Goal: Task Accomplishment & Management: Complete application form

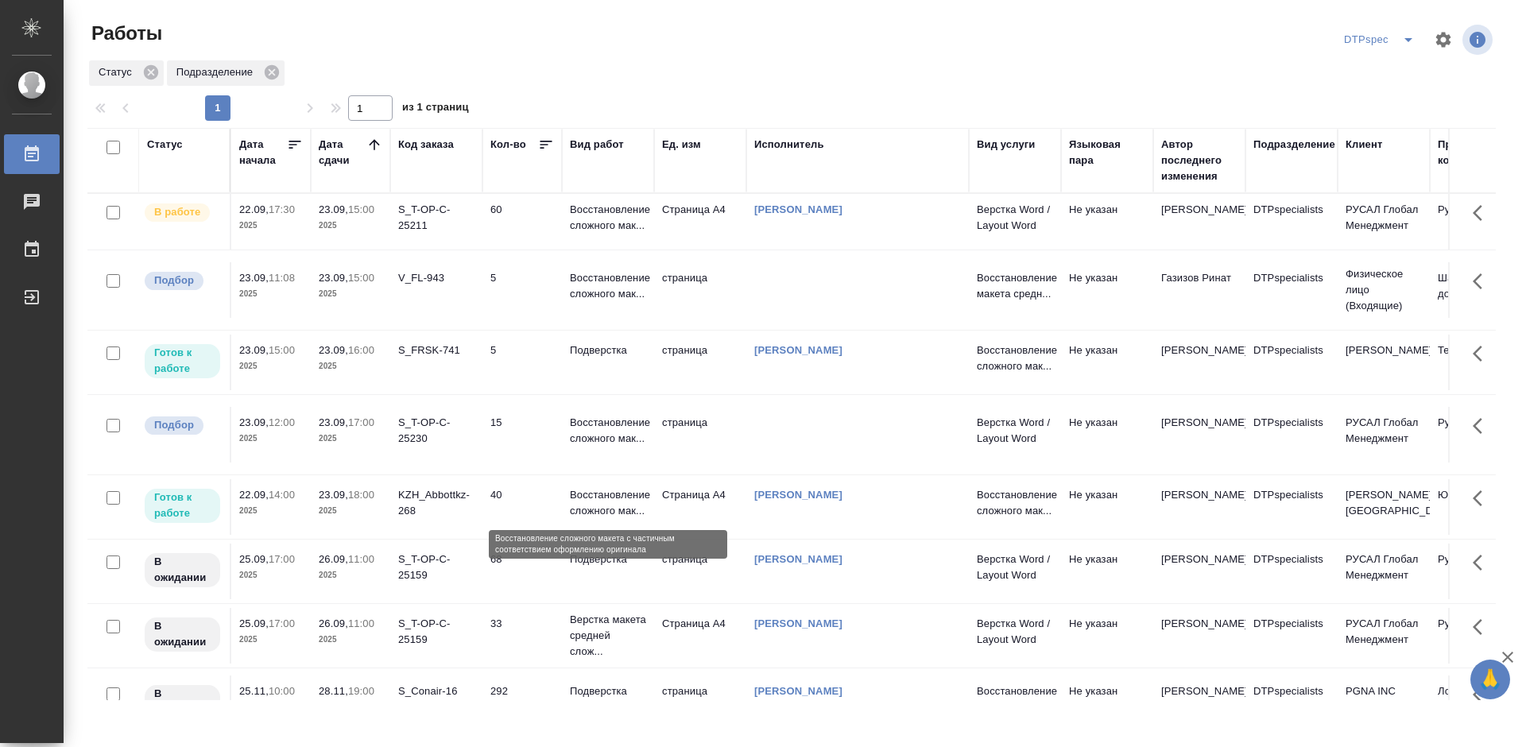
click at [586, 507] on p "Восстановление сложного мак..." at bounding box center [608, 503] width 76 height 32
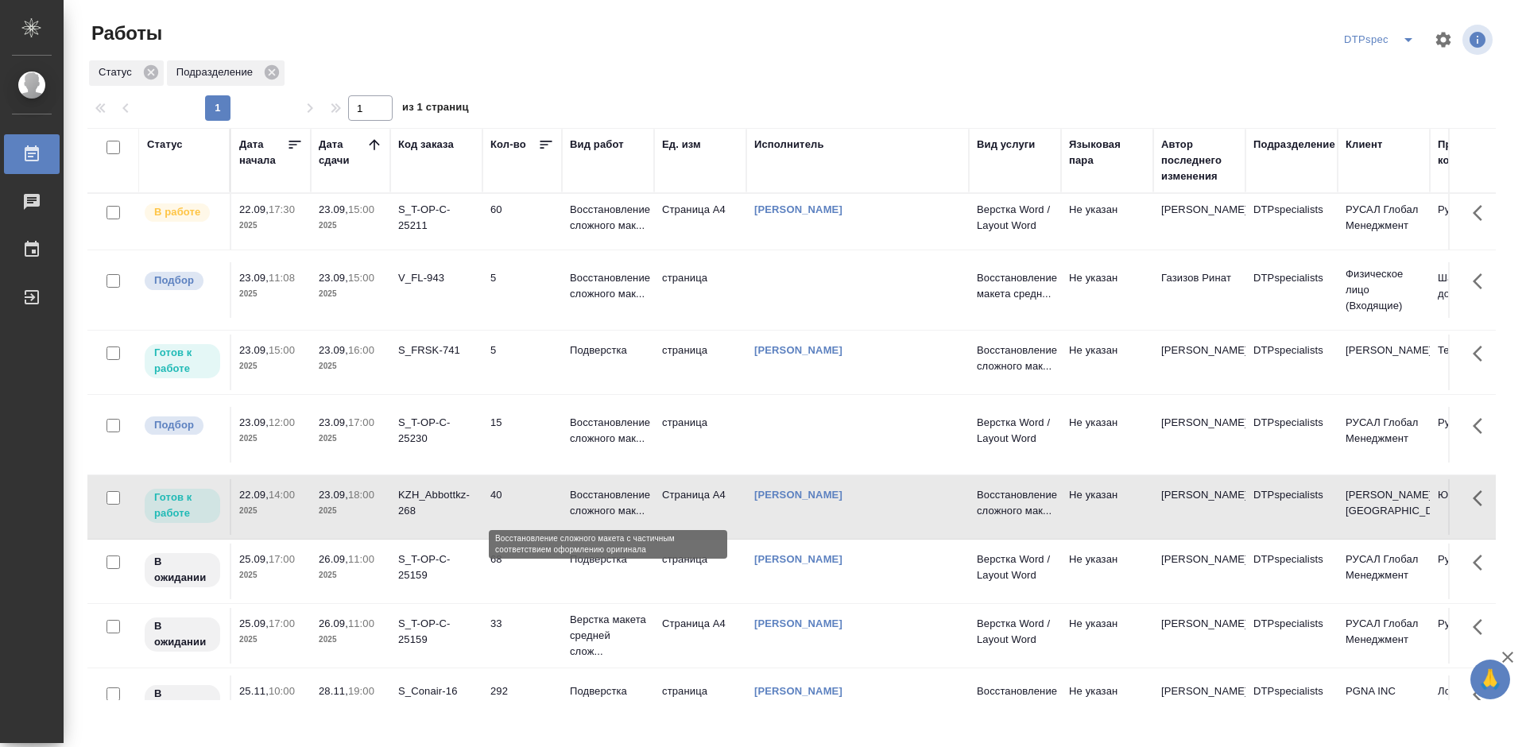
click at [586, 507] on p "Восстановление сложного мак..." at bounding box center [608, 503] width 76 height 32
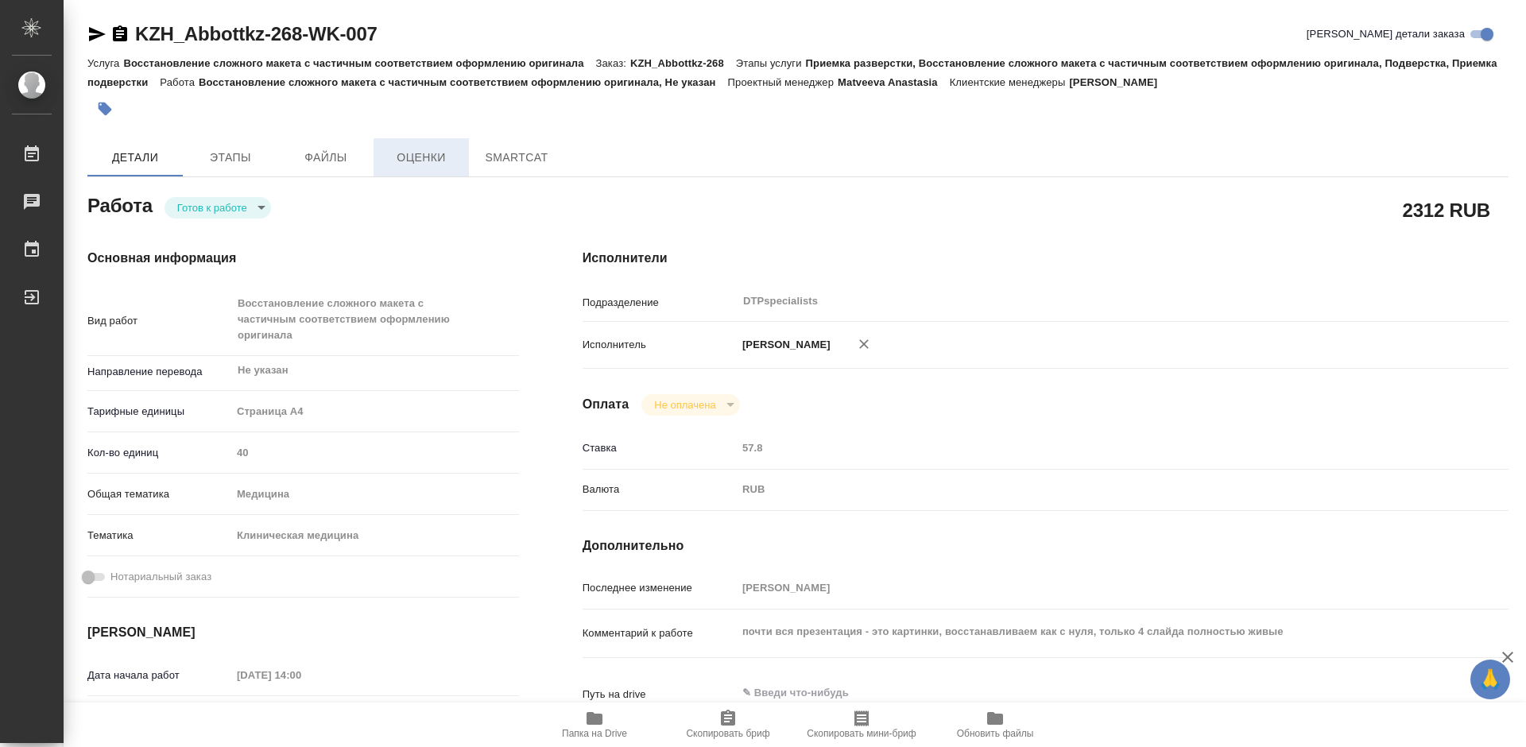
type textarea "x"
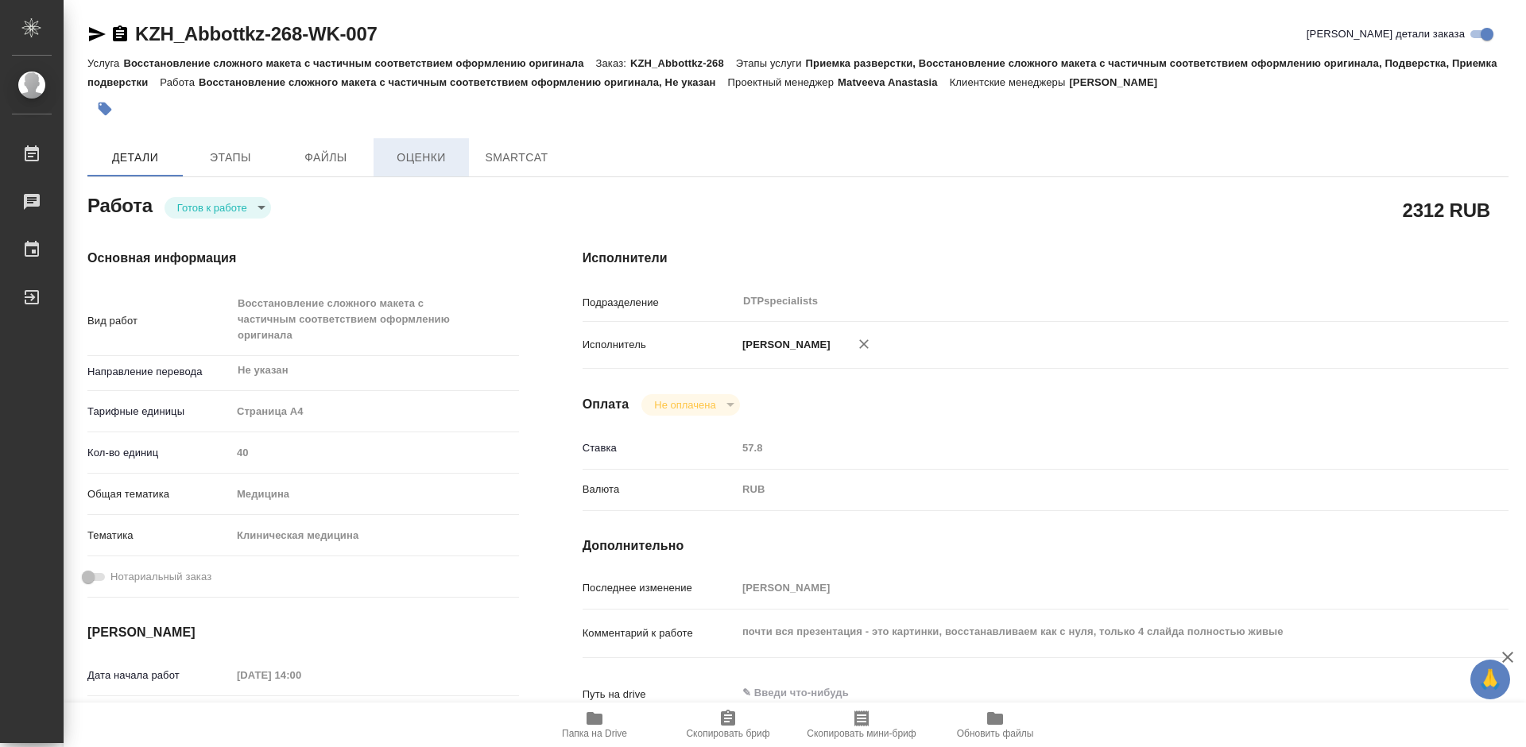
type textarea "x"
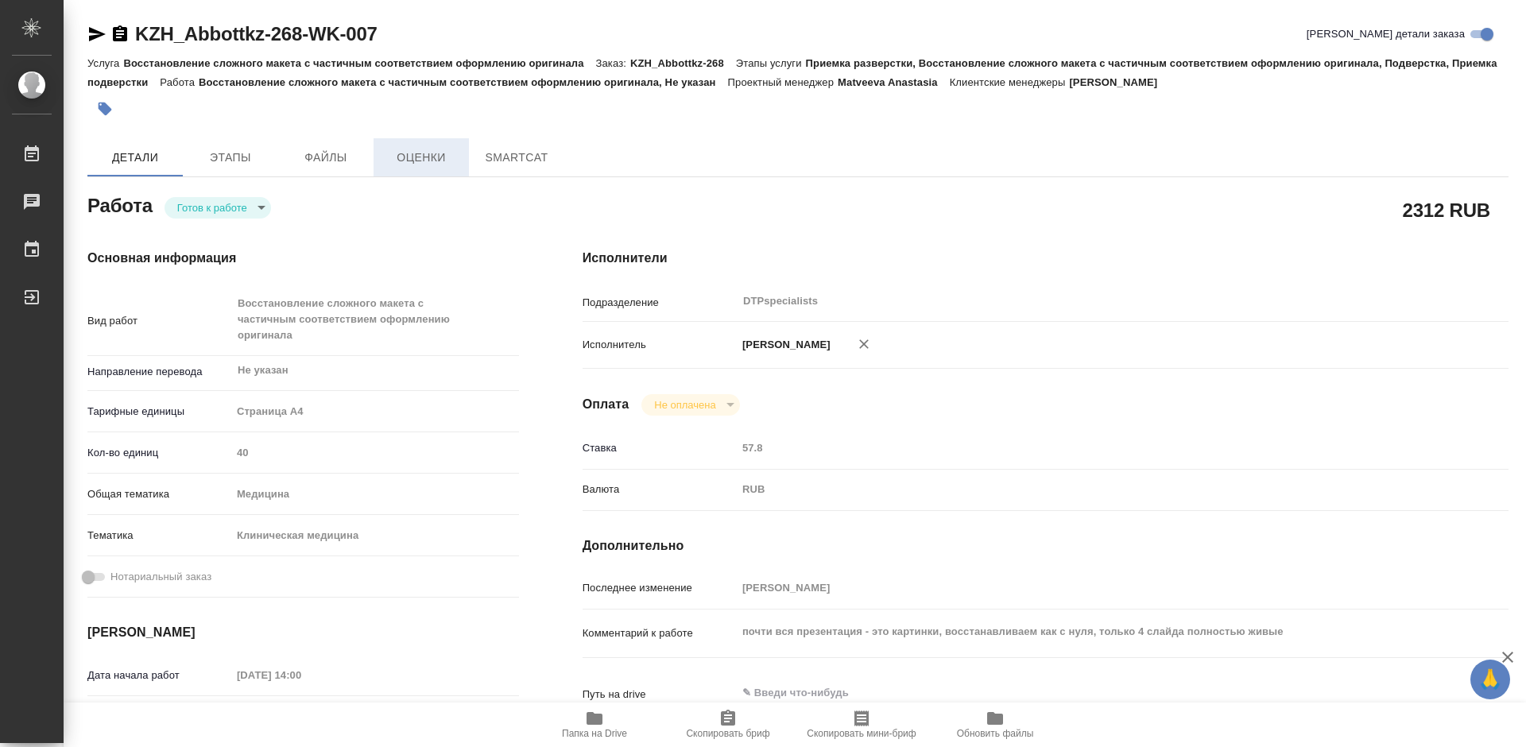
type textarea "x"
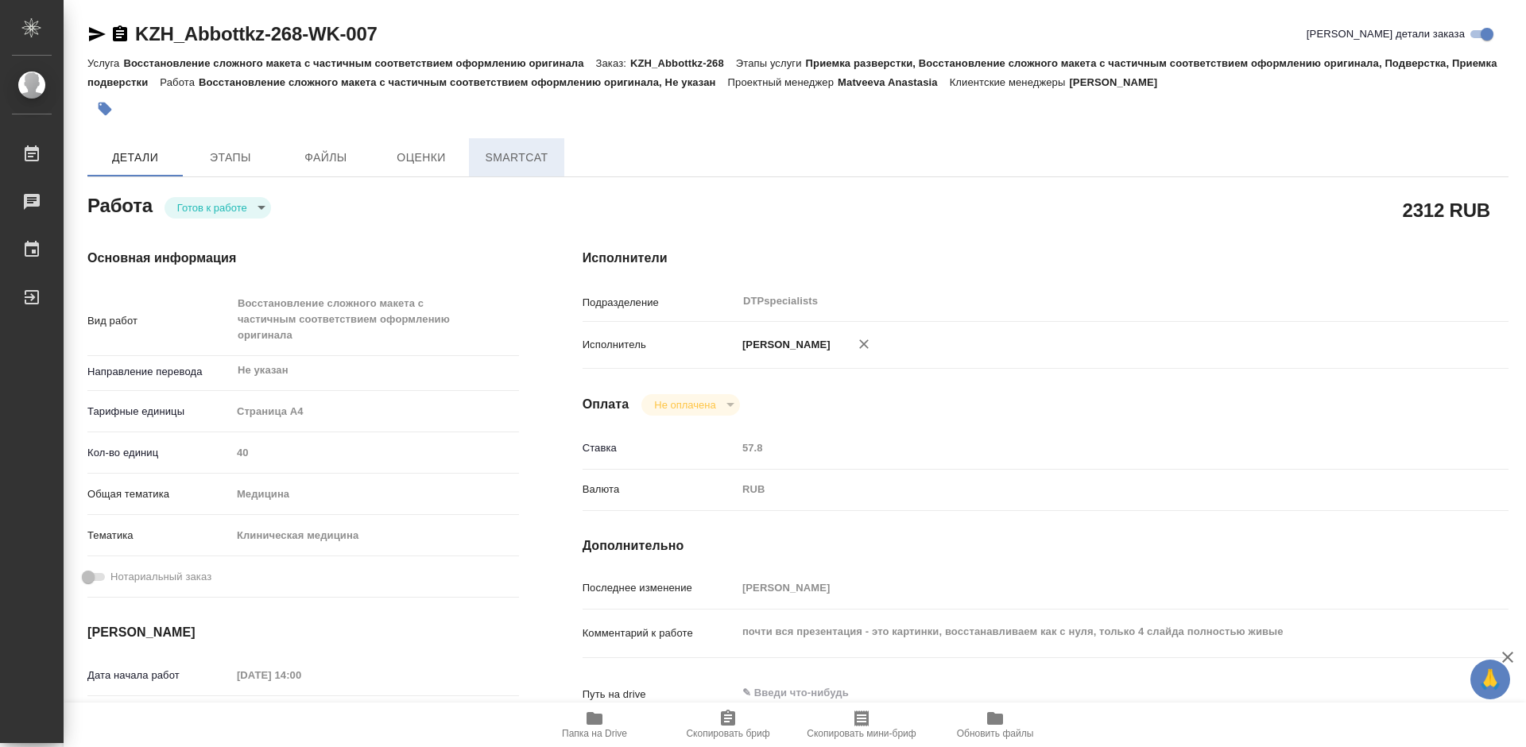
type textarea "x"
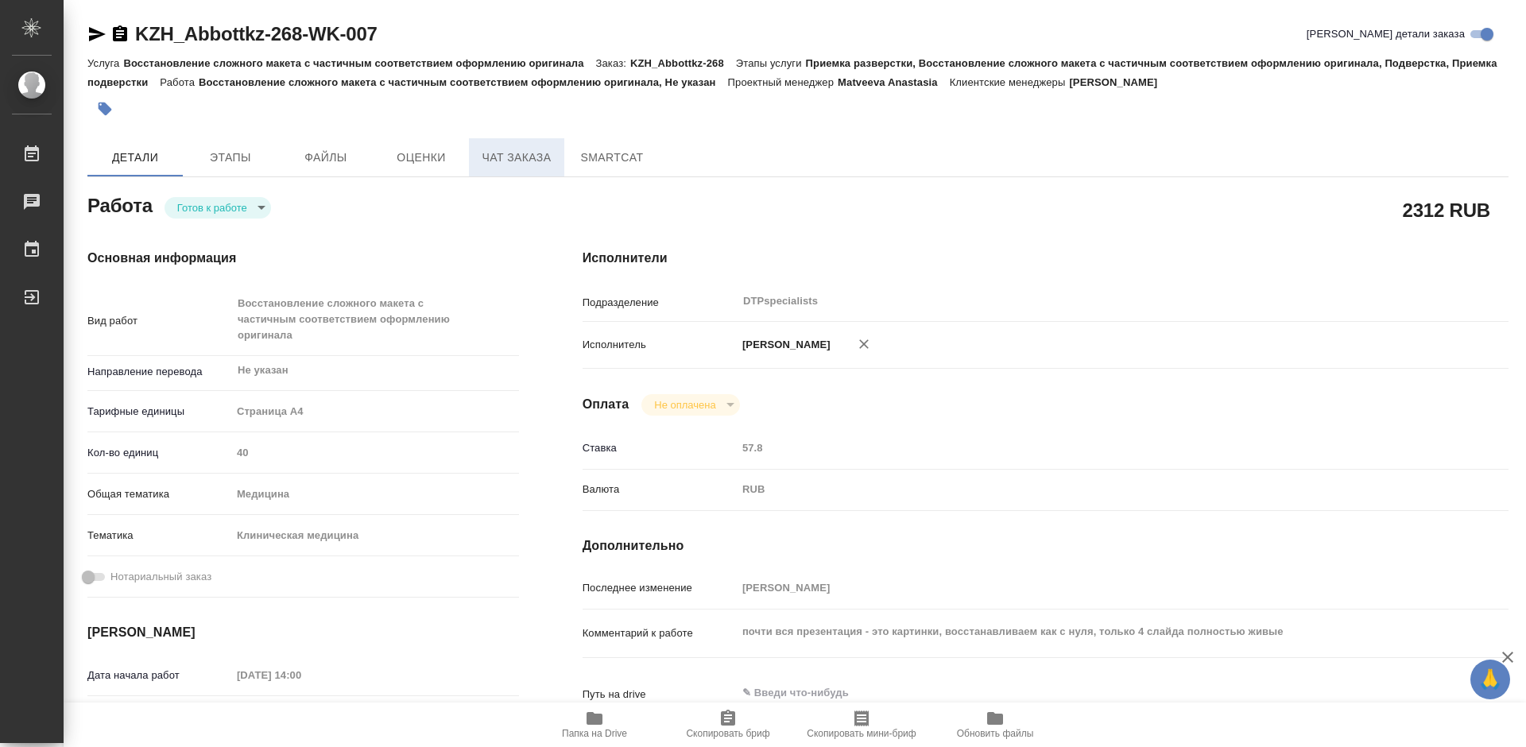
click at [493, 161] on span "Чат заказа" at bounding box center [516, 158] width 76 height 20
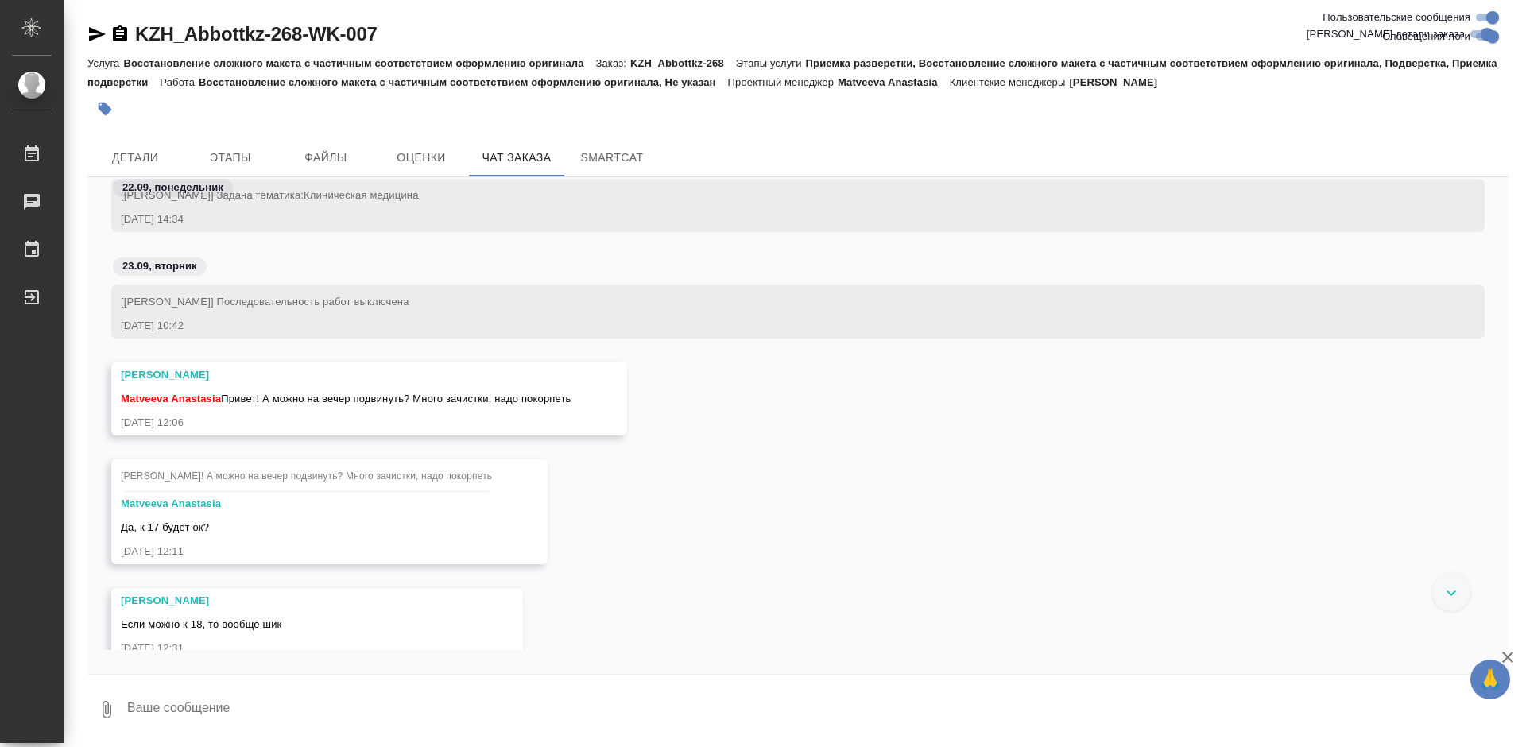
scroll to position [1557, 0]
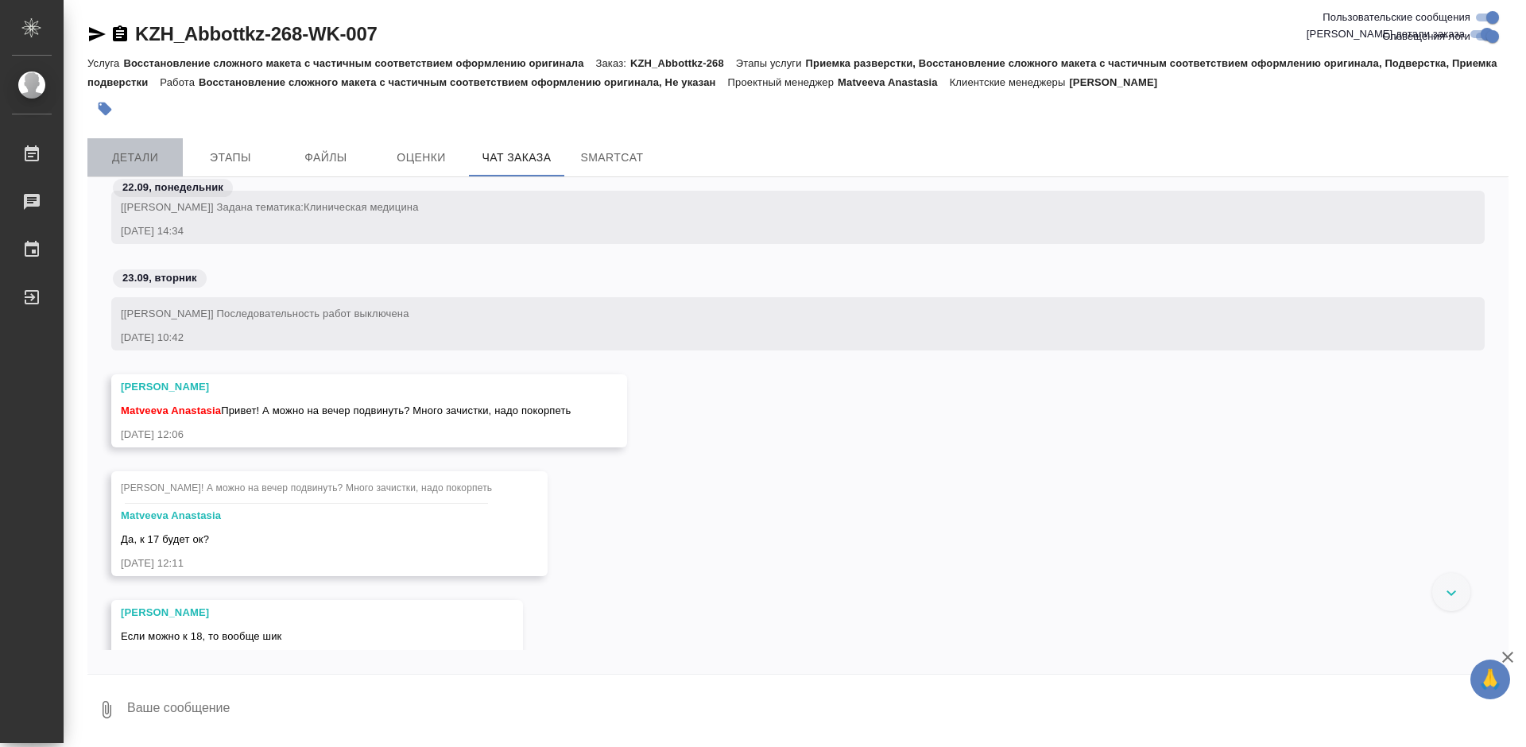
click at [134, 160] on span "Детали" at bounding box center [135, 158] width 76 height 20
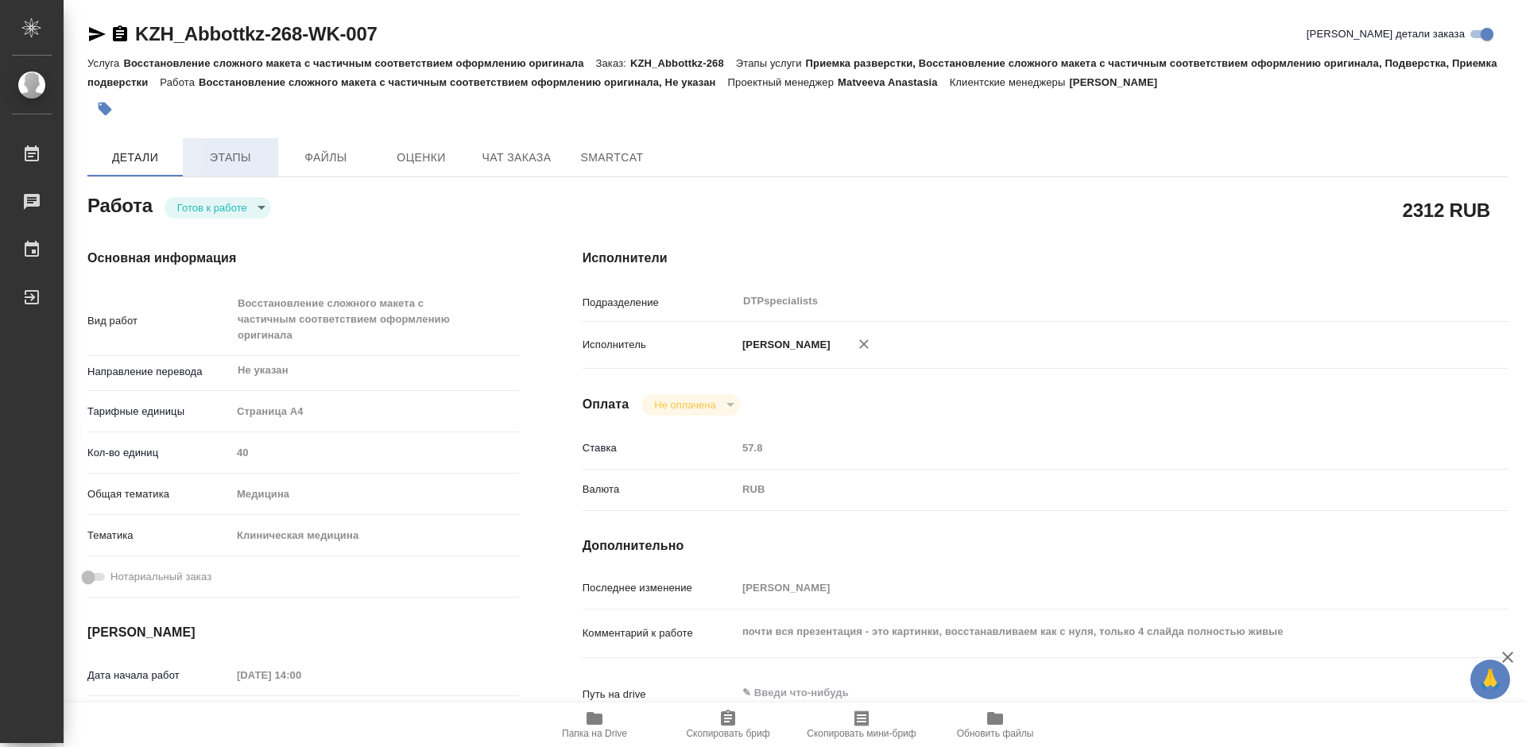
type textarea "x"
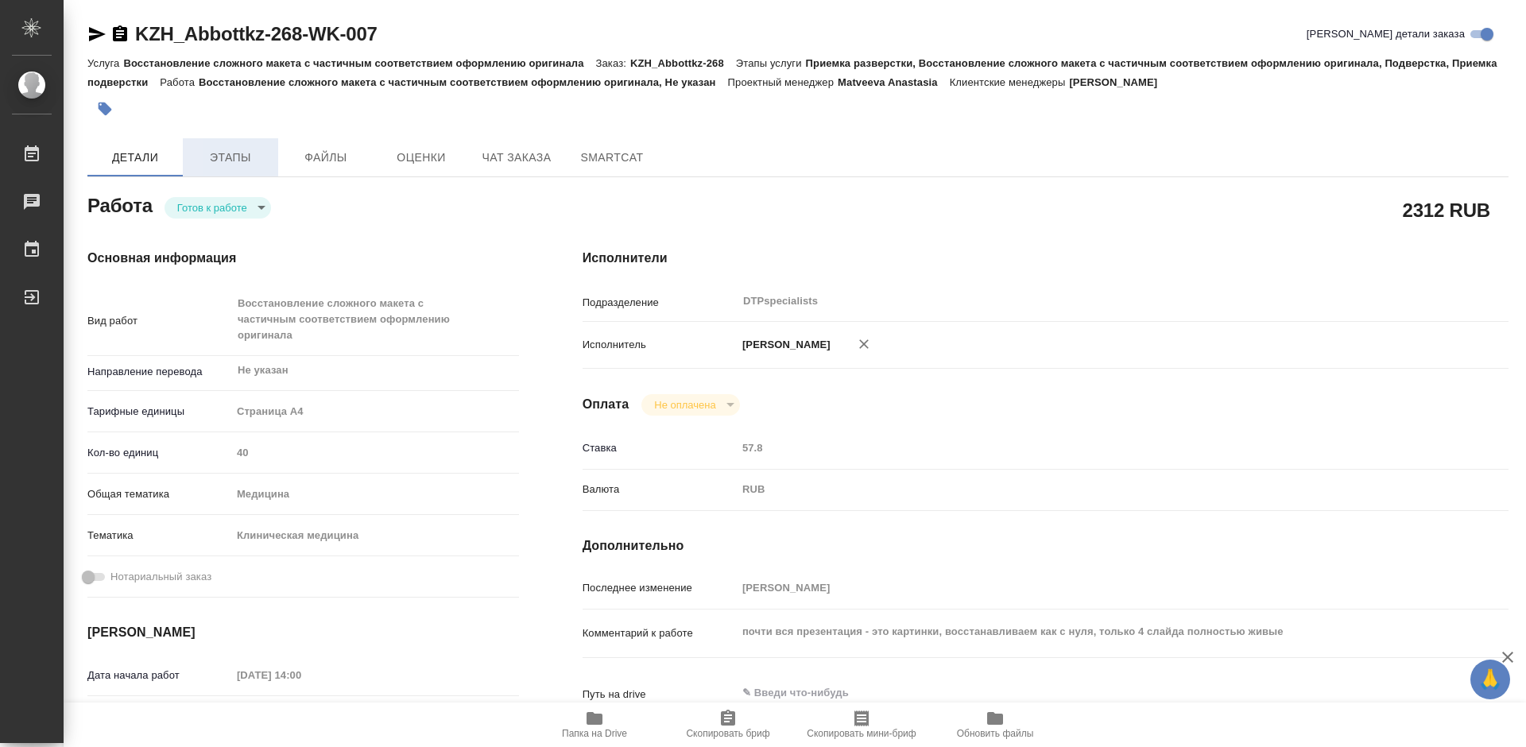
type textarea "x"
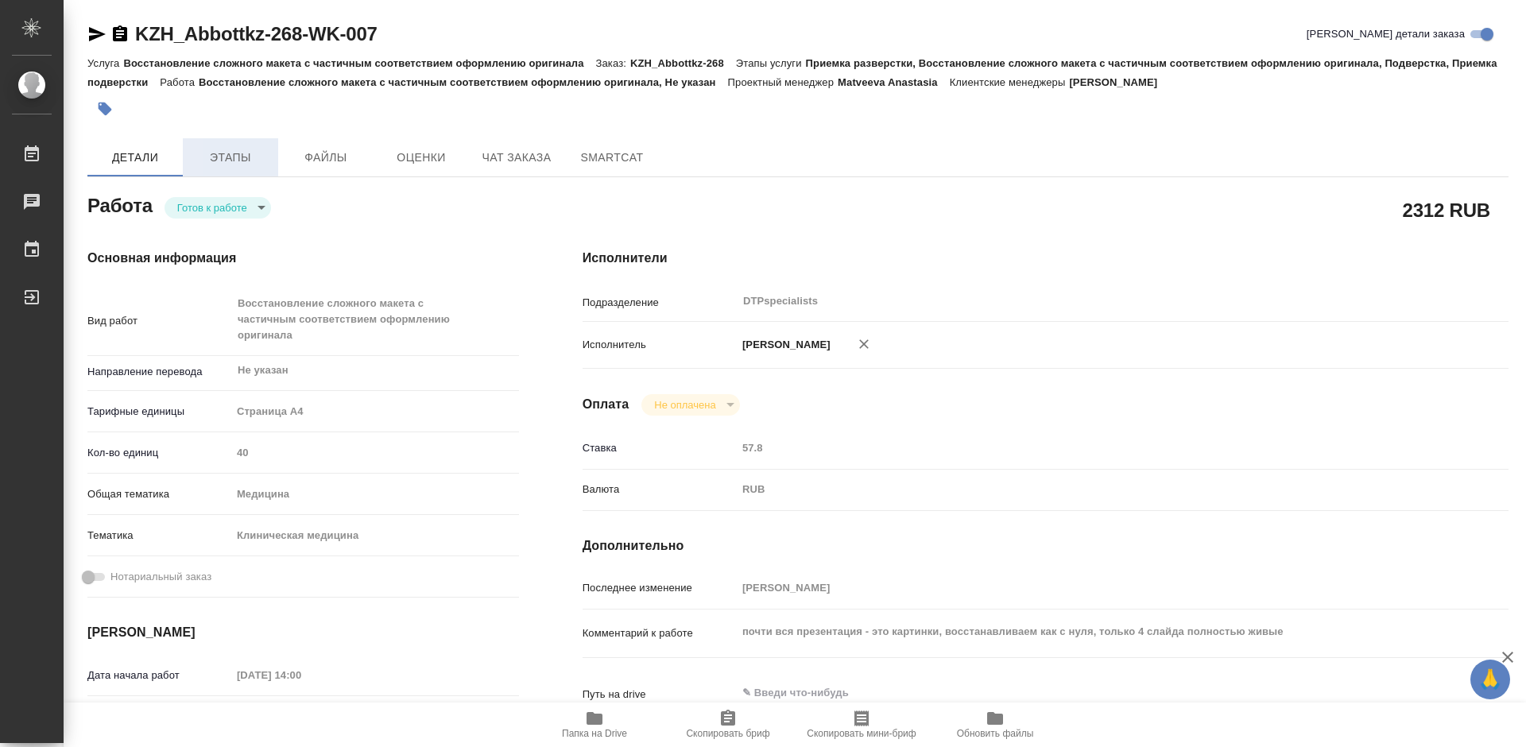
type textarea "x"
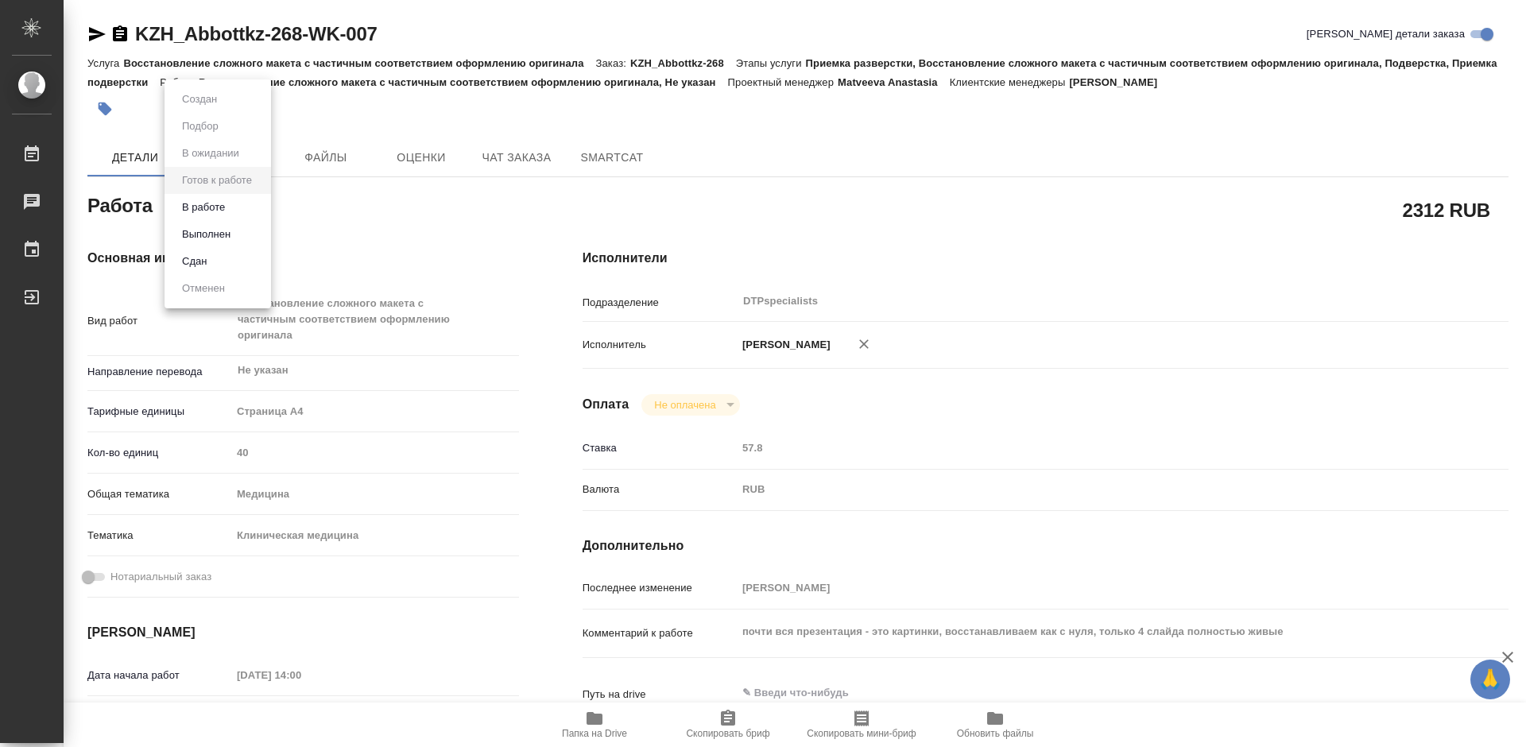
click at [234, 199] on body "🙏 .cls-1 fill:#fff; AWATERA Работы 0 Чаты График Выйти KZH_Abbottkz-268-WK-007 …" at bounding box center [763, 373] width 1526 height 747
type textarea "x"
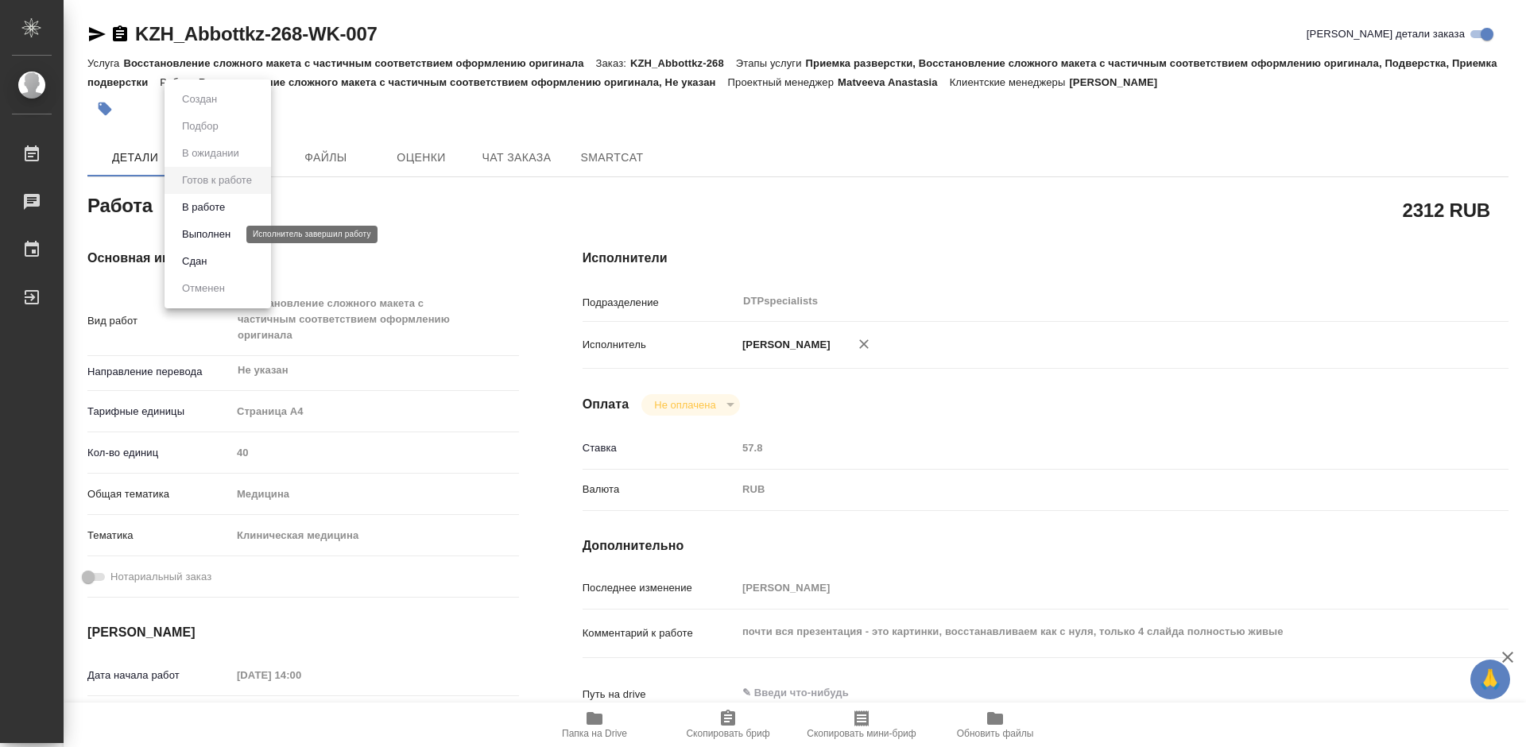
type textarea "x"
click at [218, 199] on button "В работе" at bounding box center [203, 207] width 52 height 17
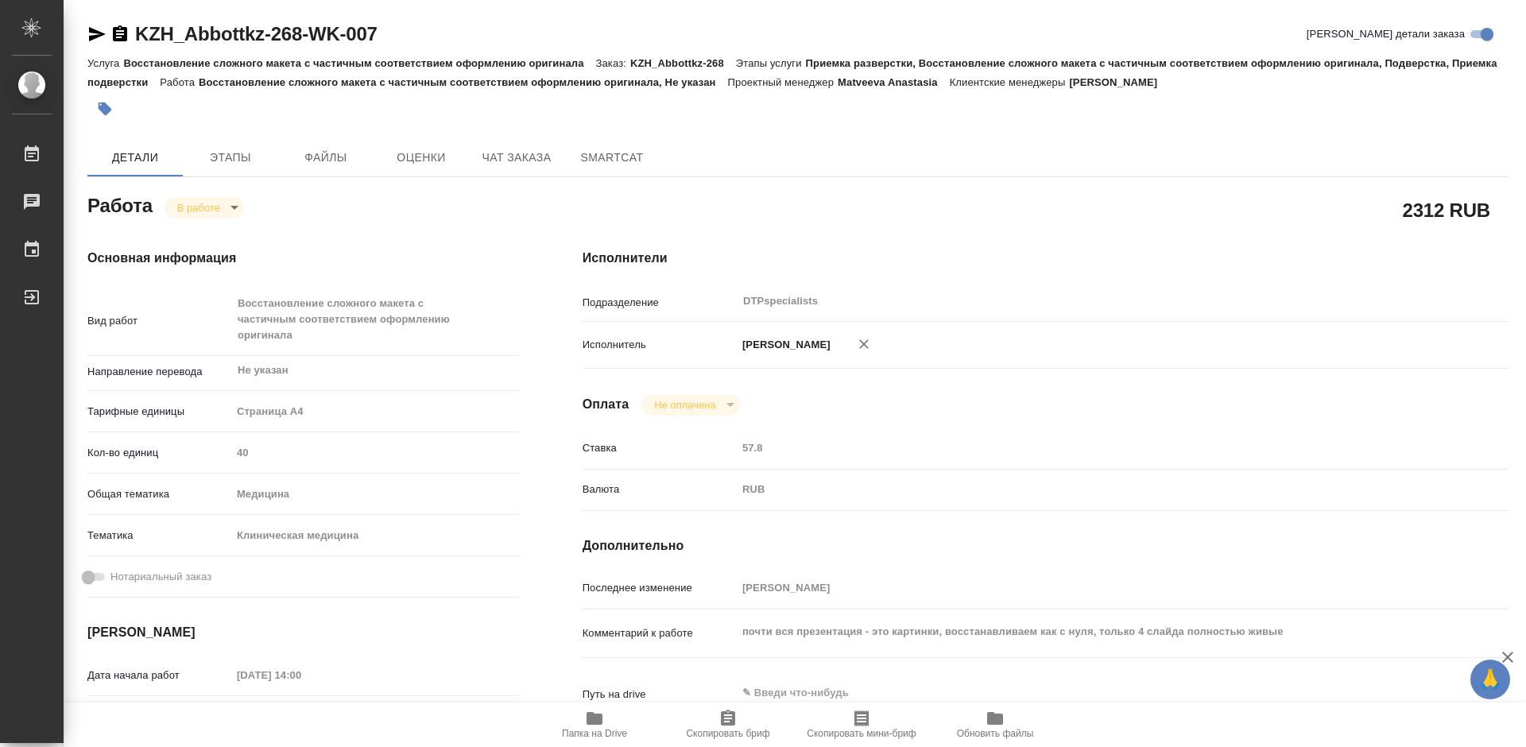
type textarea "x"
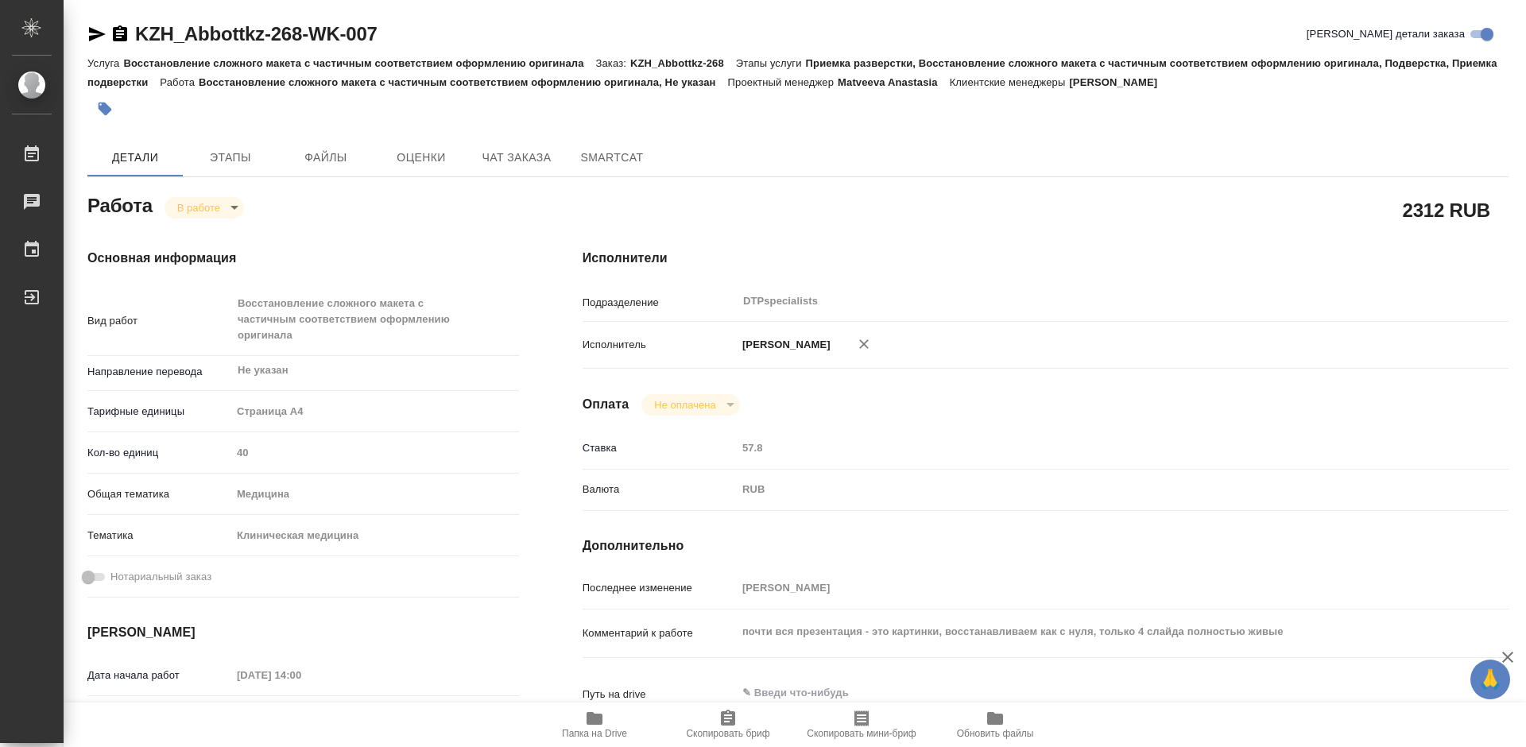
type textarea "x"
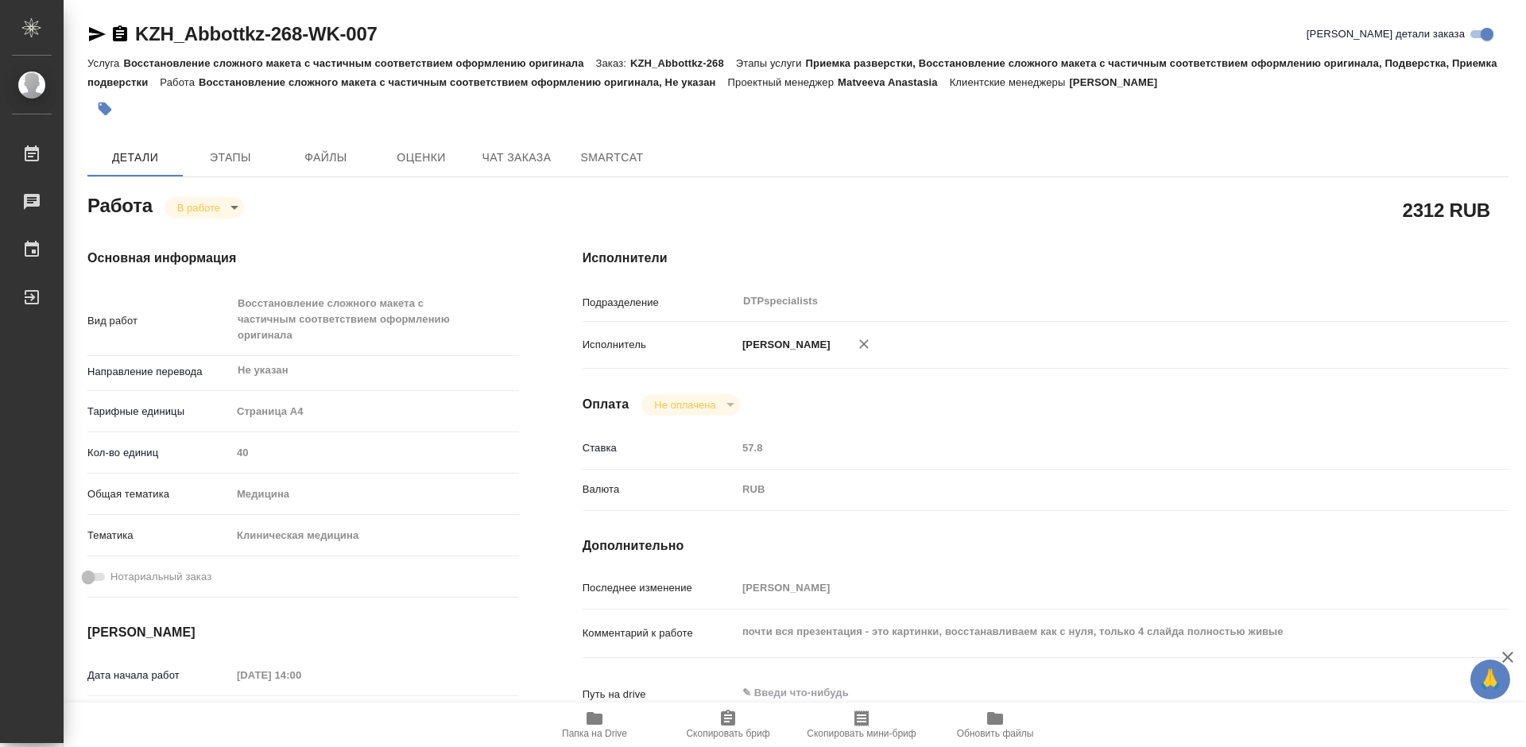
type textarea "x"
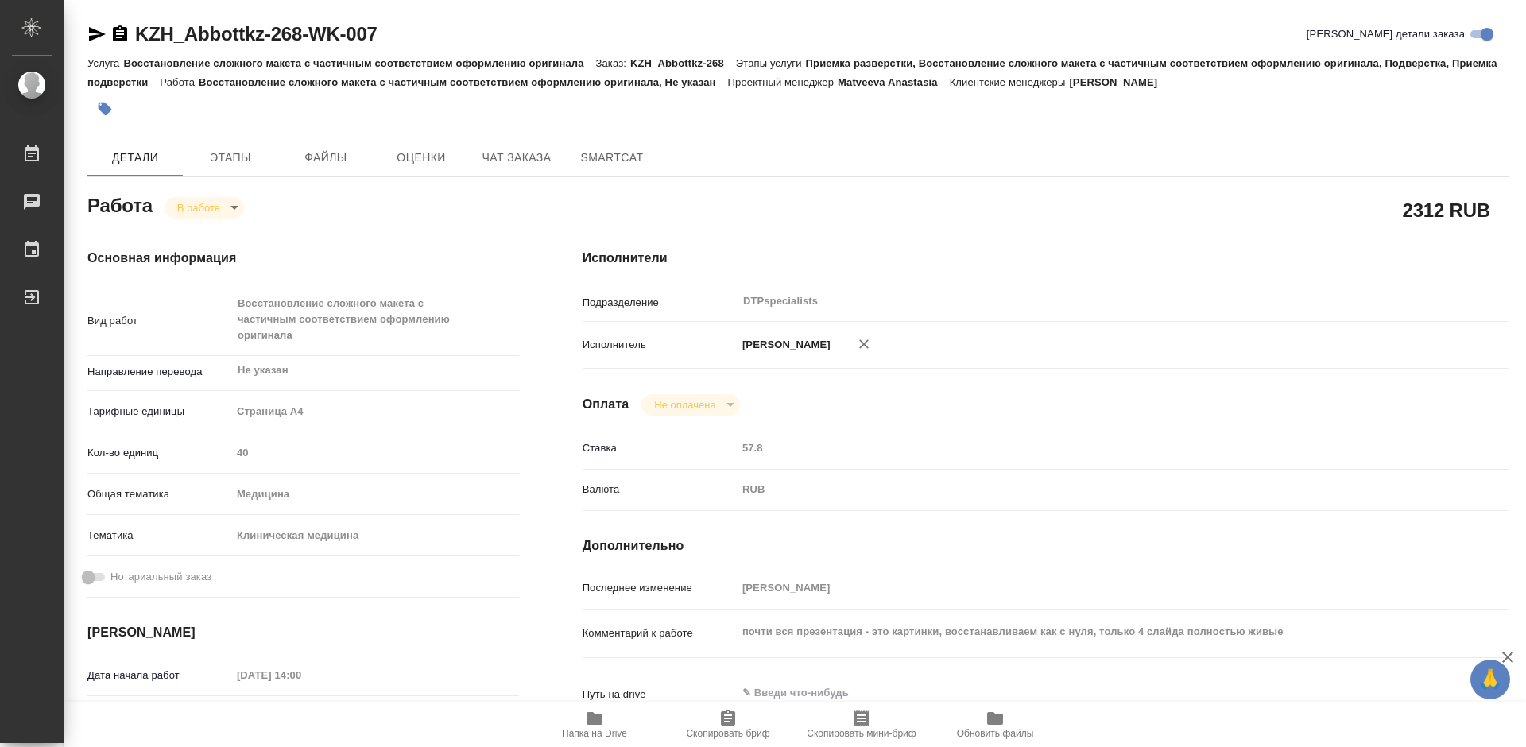
type textarea "x"
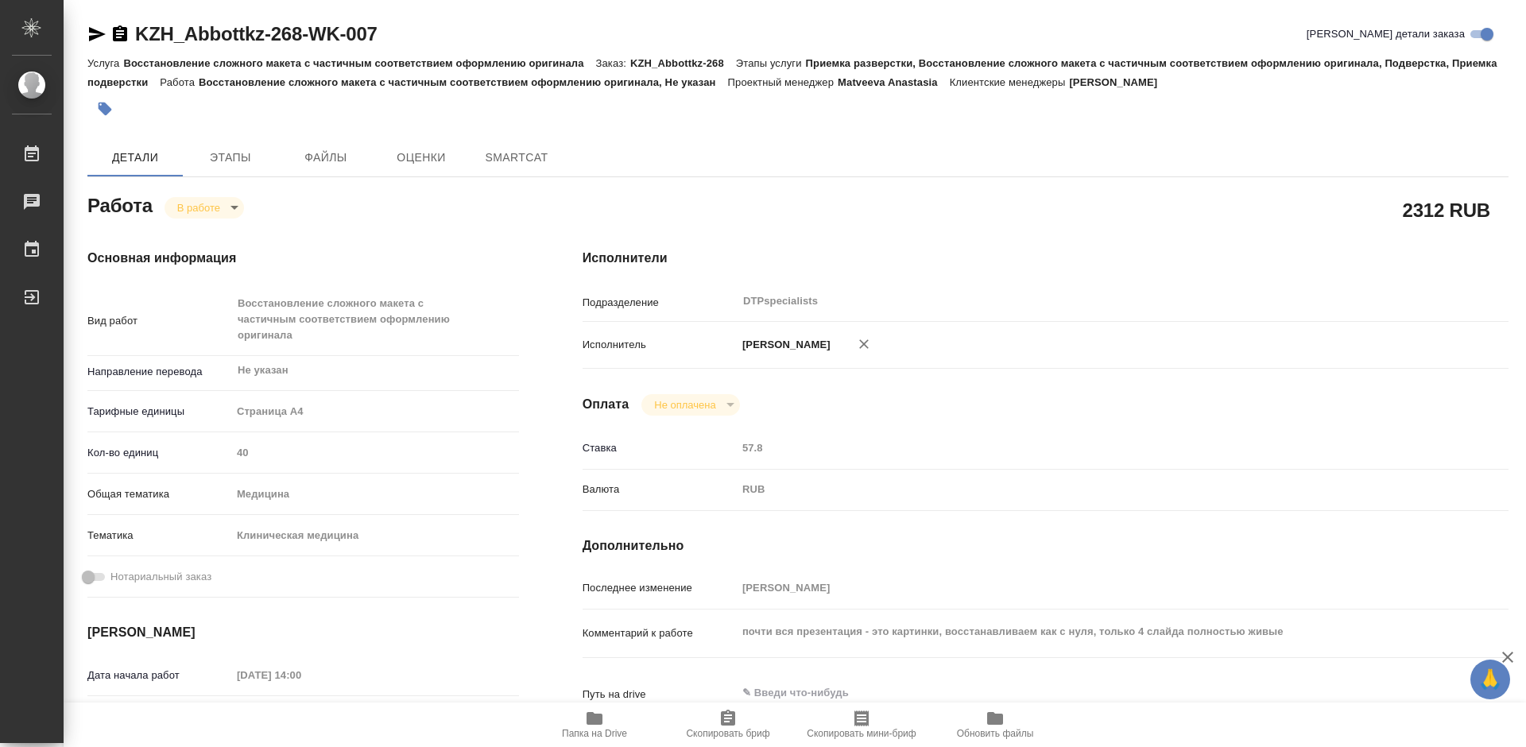
type textarea "x"
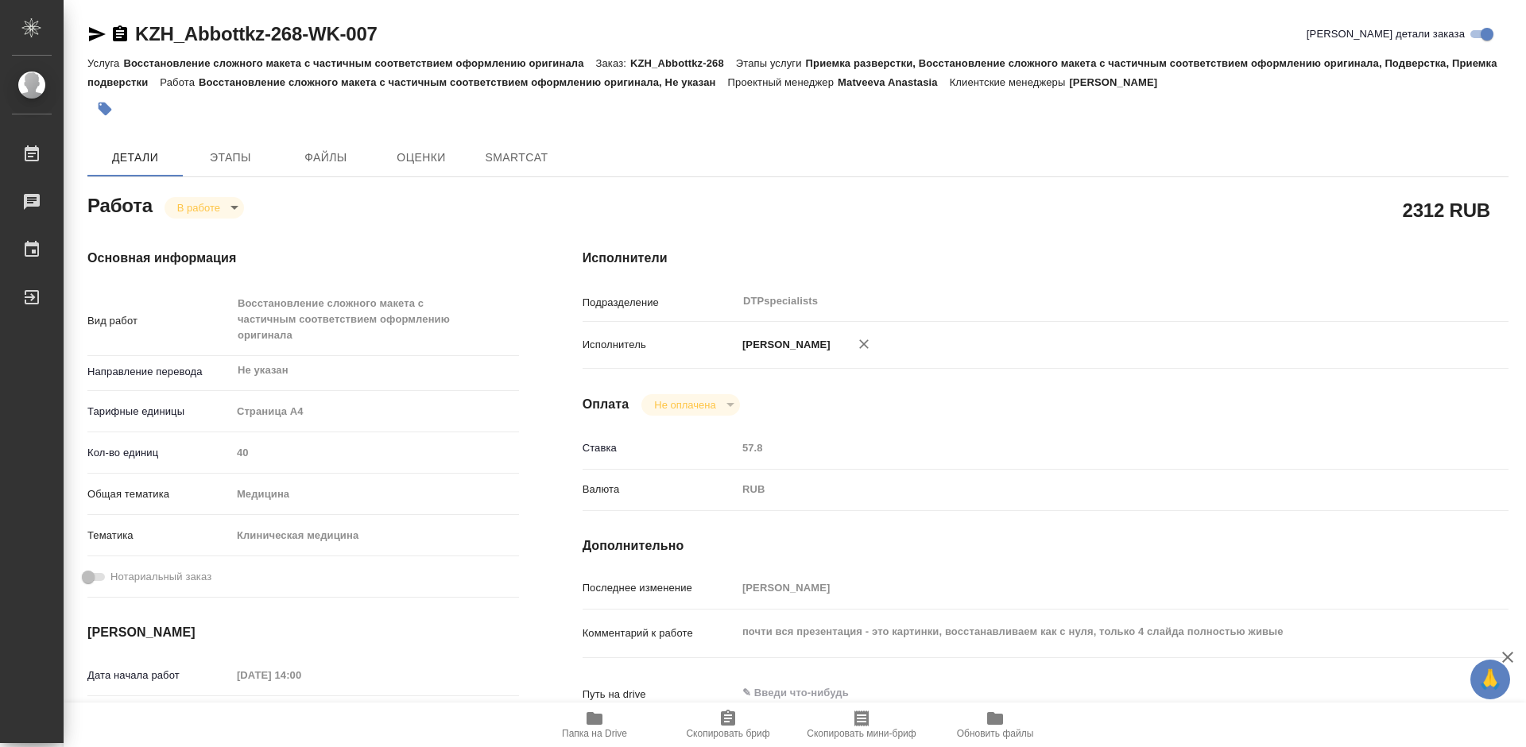
type textarea "x"
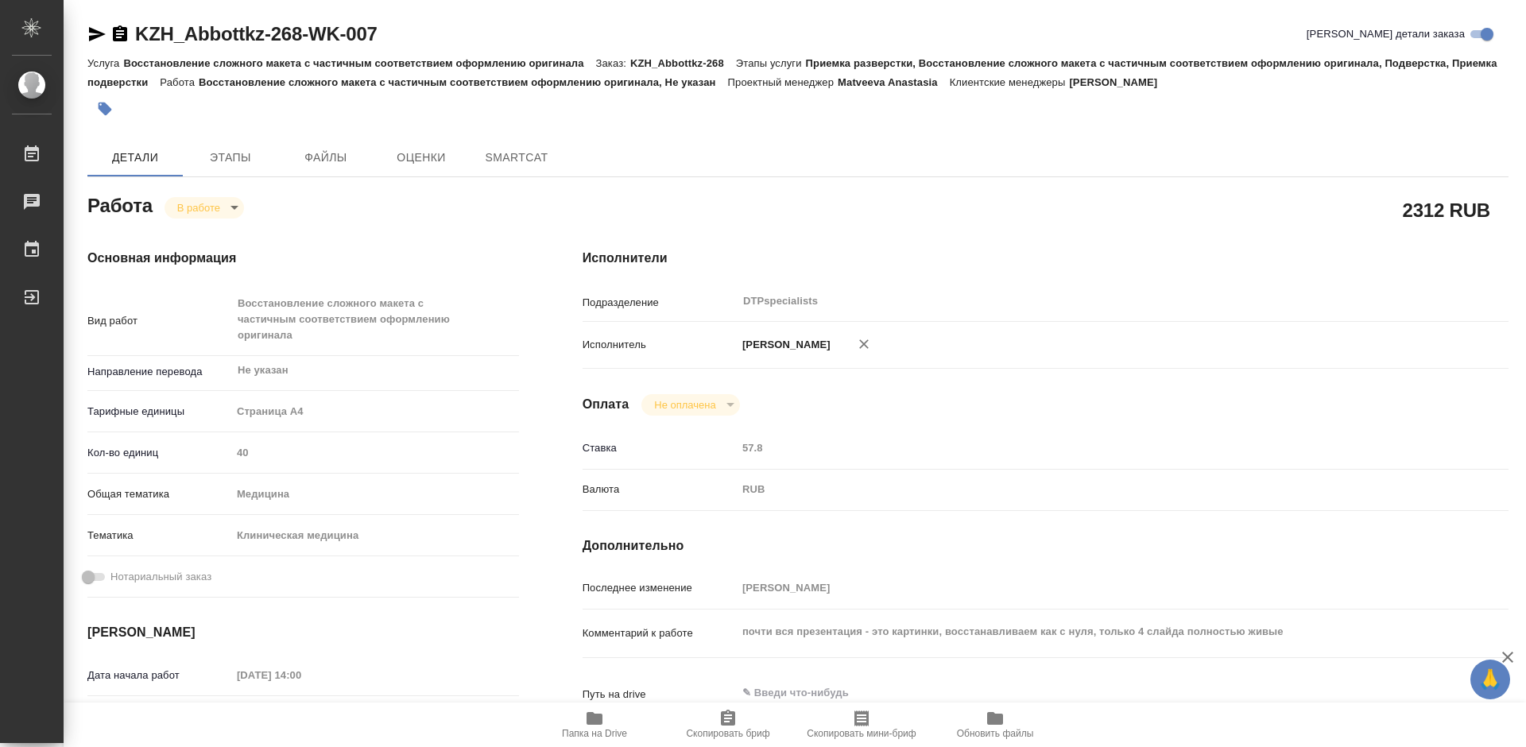
type textarea "x"
